Goal: Task Accomplishment & Management: Manage account settings

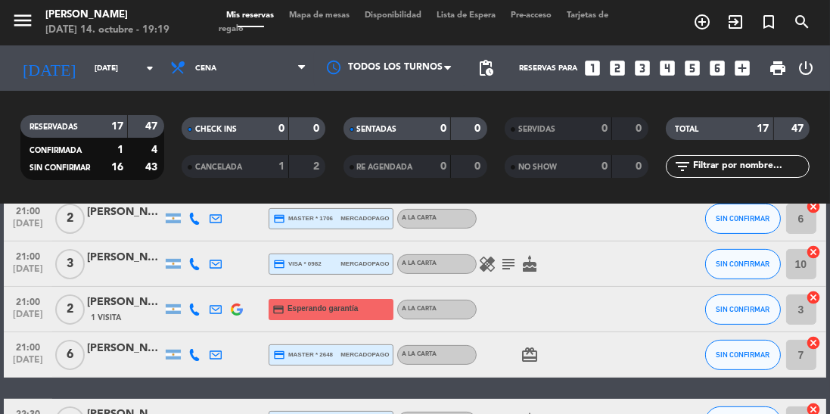
scroll to position [512, 0]
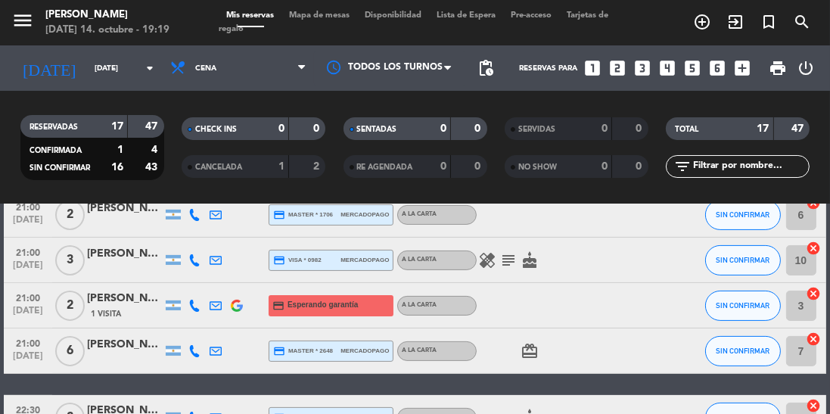
click at [493, 264] on icon "healing" at bounding box center [487, 260] width 18 height 18
click at [483, 258] on icon "healing" at bounding box center [487, 260] width 18 height 18
click at [503, 259] on icon "subject" at bounding box center [508, 260] width 18 height 18
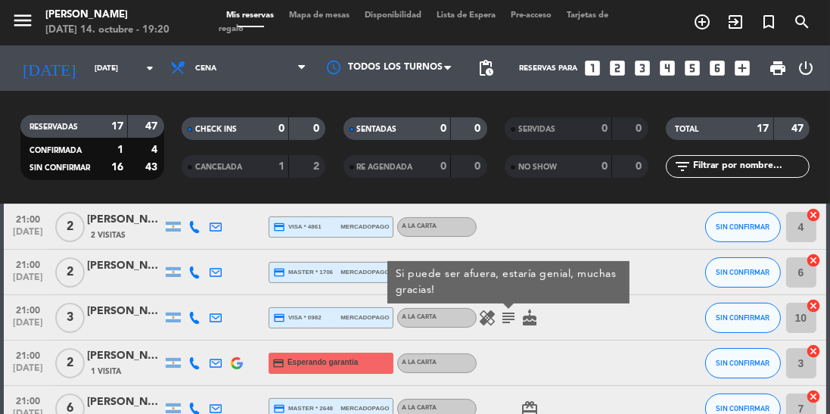
scroll to position [453, 0]
click at [486, 317] on icon "healing" at bounding box center [487, 319] width 18 height 18
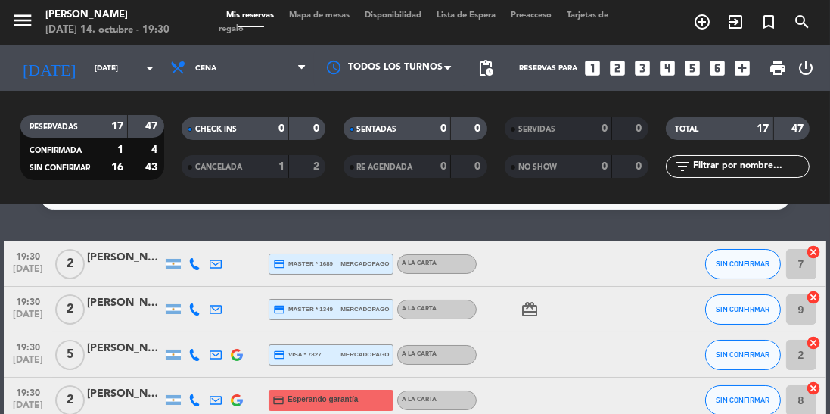
scroll to position [0, 0]
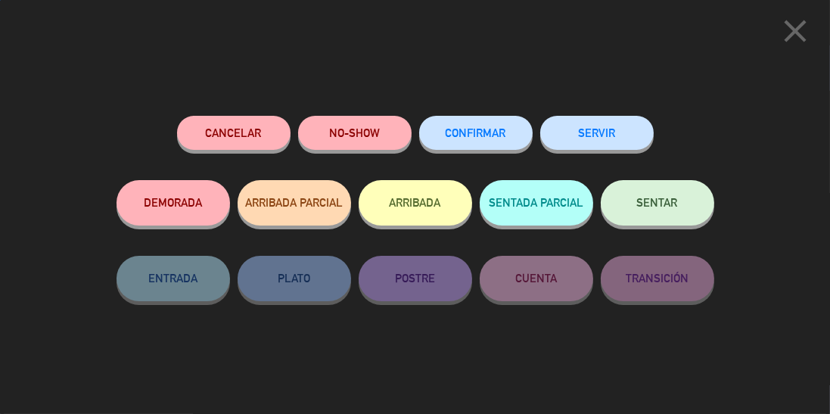
click at [660, 221] on button "SENTAR" at bounding box center [658, 202] width 114 height 45
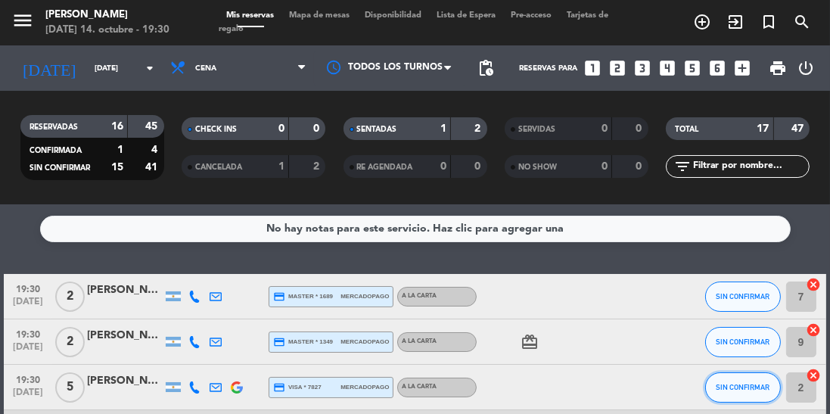
click at [751, 390] on span "SIN CONFIRMAR" at bounding box center [743, 387] width 54 height 8
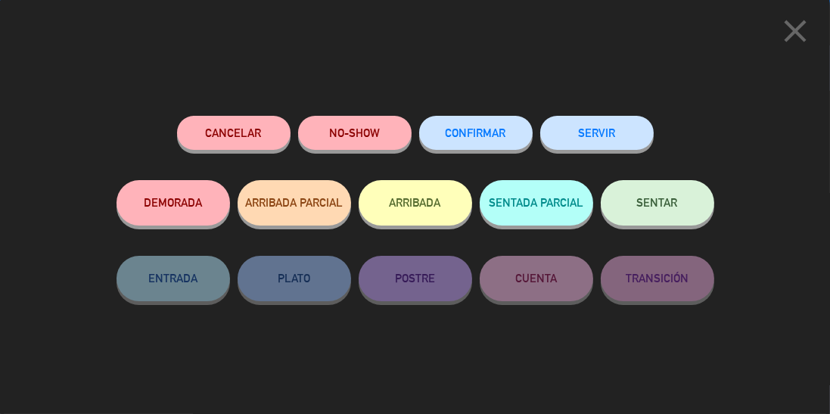
click at [661, 215] on button "SENTAR" at bounding box center [658, 202] width 114 height 45
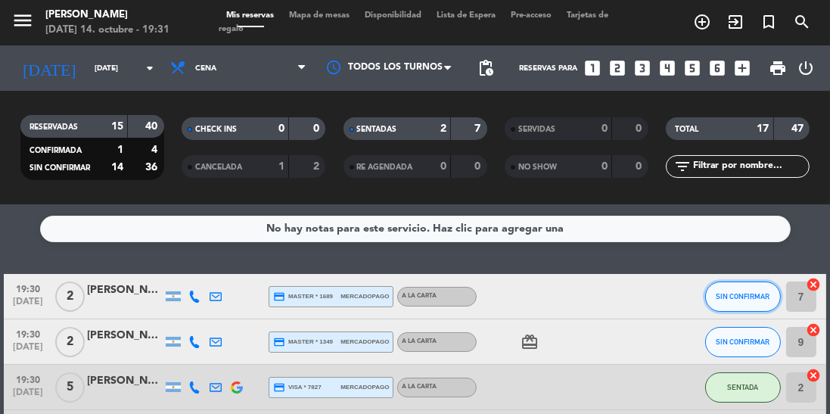
click at [742, 294] on span "SIN CONFIRMAR" at bounding box center [743, 296] width 54 height 8
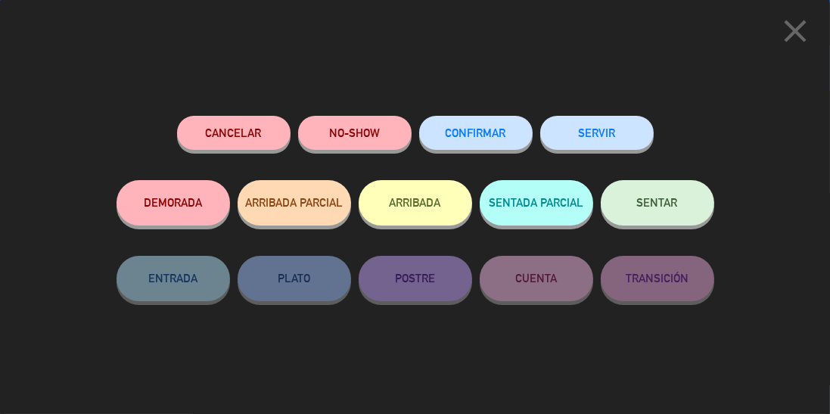
click at [668, 203] on span "SENTAR" at bounding box center [657, 202] width 41 height 13
